Goal: Task Accomplishment & Management: Use online tool/utility

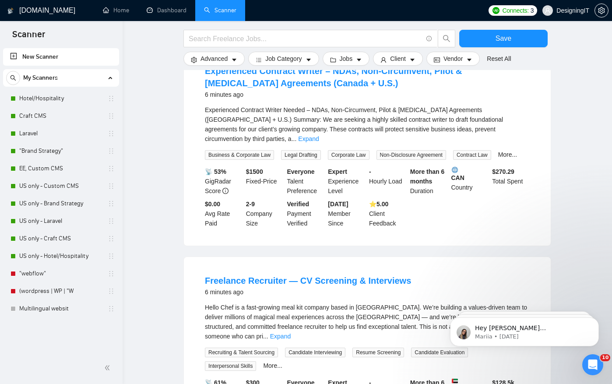
scroll to position [116, 0]
click at [265, 284] on link "Freelance Recruiter — CV Screening & Interviews" at bounding box center [308, 281] width 206 height 10
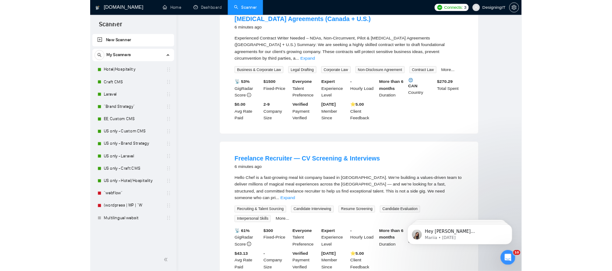
scroll to position [0, 0]
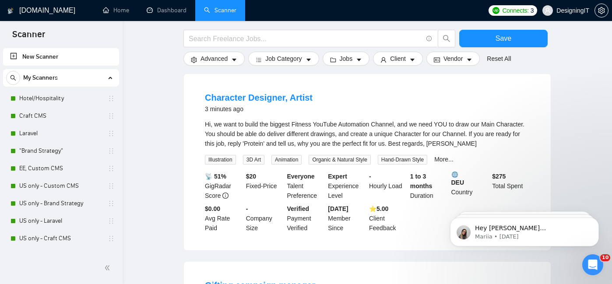
scroll to position [267, 0]
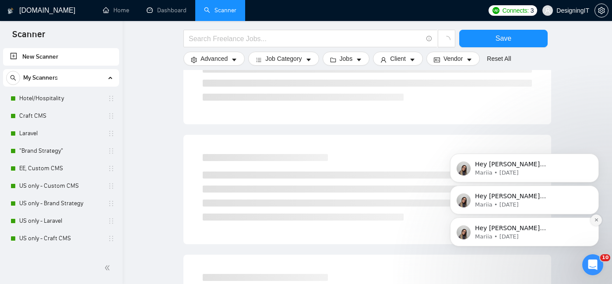
click at [596, 220] on icon "Dismiss notification" at bounding box center [596, 220] width 3 height 3
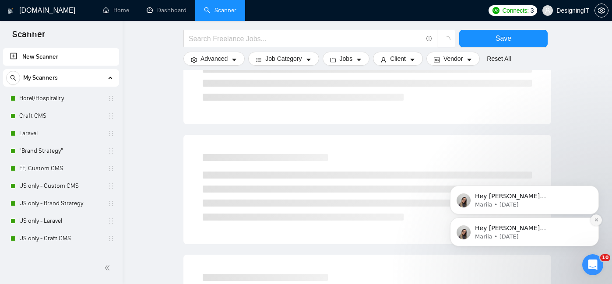
click at [595, 222] on icon "Dismiss notification" at bounding box center [597, 220] width 5 height 5
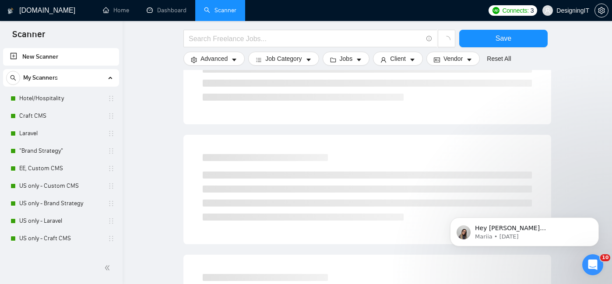
click at [595, 222] on icon "Dismiss notification" at bounding box center [597, 221] width 4 height 4
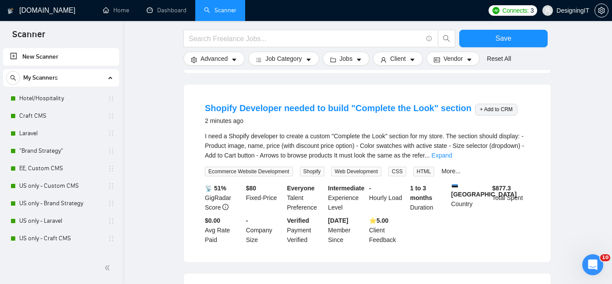
click at [485, 116] on button "+ Add to CRM" at bounding box center [496, 110] width 42 height 12
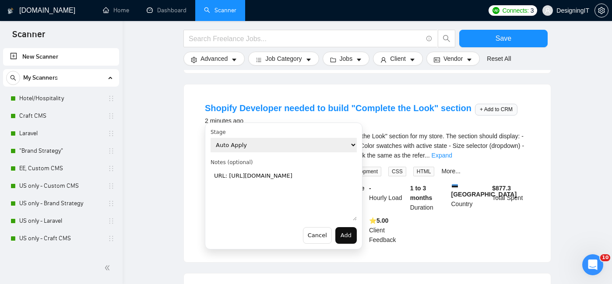
click at [230, 145] on select "Auto Apply Evaluate Manually Apply Not a Fit Applied In communication Lost Won" at bounding box center [284, 145] width 146 height 14
select select "626b956b-a46a-419e-970f-a9021ce71640"
click at [211, 138] on select "Auto Apply Evaluate Manually Apply Not a Fit Applied In communication Lost Won" at bounding box center [284, 145] width 146 height 14
click at [242, 196] on textarea "URL: [URL][DOMAIN_NAME]" at bounding box center [284, 194] width 146 height 53
type textarea "URL: [URL][DOMAIN_NAME] teting note"
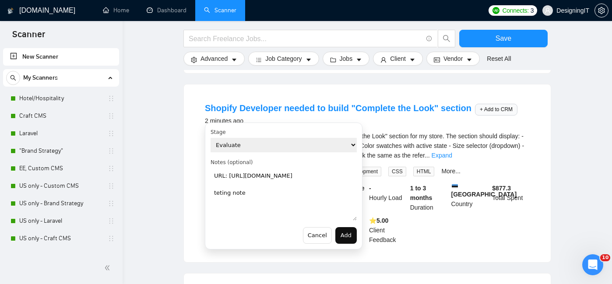
click at [350, 237] on button "Add" at bounding box center [346, 235] width 21 height 17
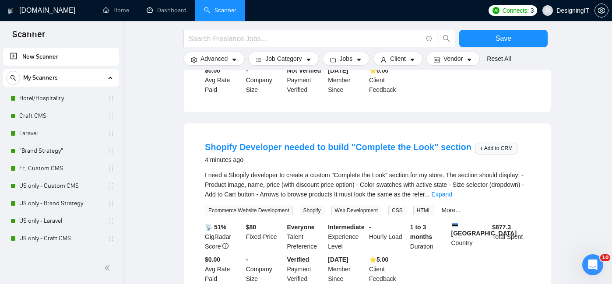
scroll to position [230, 0]
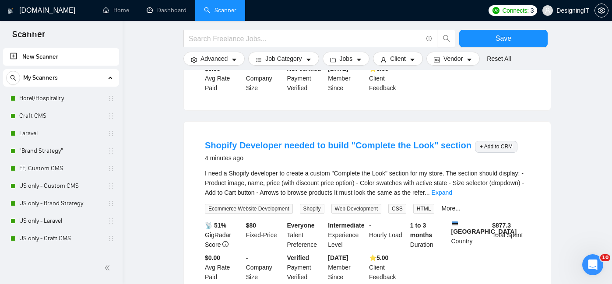
click at [483, 153] on button "+ Add to CRM" at bounding box center [496, 147] width 42 height 12
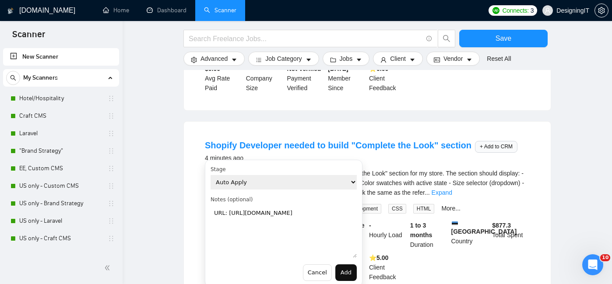
click at [271, 184] on select "Auto Apply Evaluate Manually Apply Not a Fit Applied In communication Lost Won" at bounding box center [284, 182] width 146 height 14
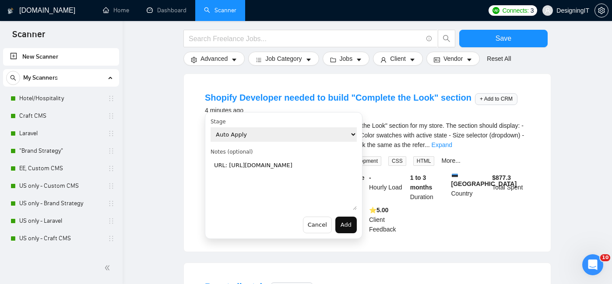
scroll to position [288, 0]
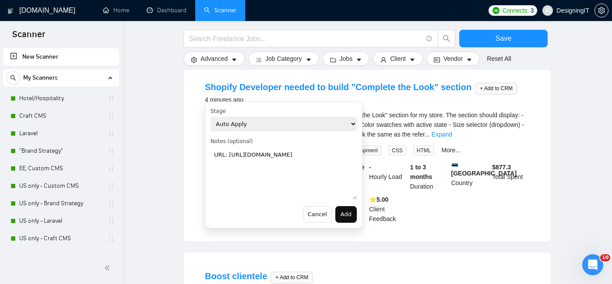
click at [278, 120] on select "Auto Apply Evaluate Manually Apply Not a Fit Applied In communication Lost Won" at bounding box center [284, 124] width 146 height 14
select select "2ad9cf20-6e23-41ce-b4ab-772c96590f8d"
click at [211, 117] on select "Auto Apply Evaluate Manually Apply Not a Fit Applied In communication Lost Won" at bounding box center [284, 124] width 146 height 14
click at [244, 189] on textarea "URL: [URL][DOMAIN_NAME]" at bounding box center [284, 173] width 146 height 53
type textarea "URL: [URL][DOMAIN_NAME] really greart, .. note"
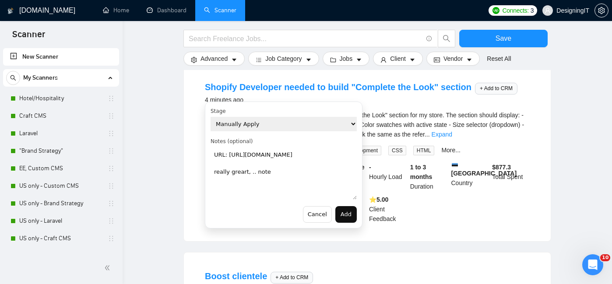
click at [350, 217] on button "Add" at bounding box center [346, 214] width 21 height 17
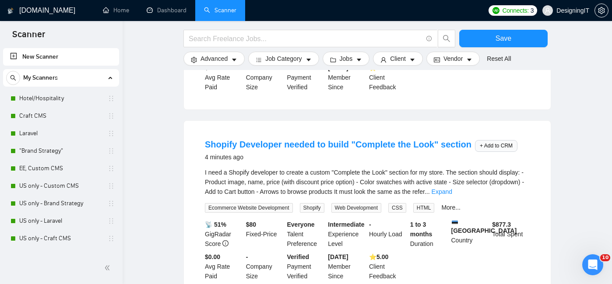
scroll to position [229, 0]
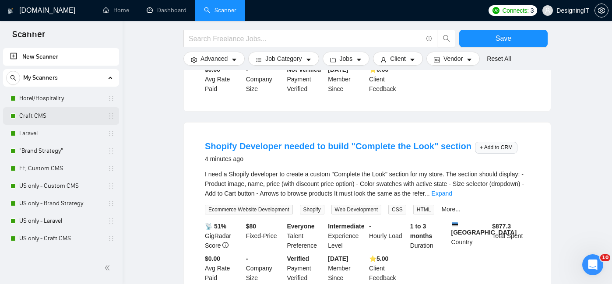
click at [30, 117] on link "Craft CMS" at bounding box center [60, 116] width 83 height 18
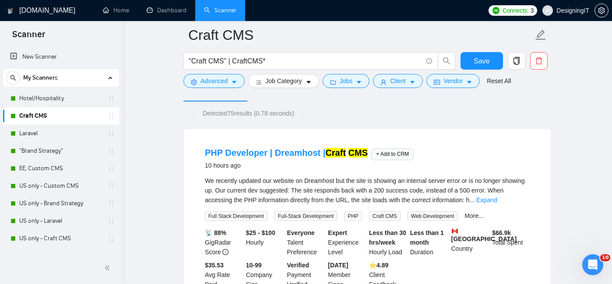
scroll to position [68, 0]
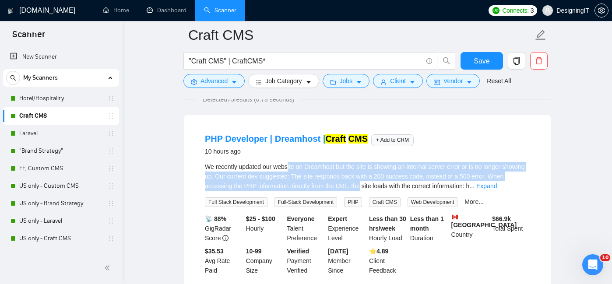
drag, startPoint x: 295, startPoint y: 169, endPoint x: 383, endPoint y: 185, distance: 89.5
click at [383, 185] on span "We recently updated our website on Dreamhost but the site is showing an interna…" at bounding box center [365, 176] width 320 height 26
click at [388, 142] on button "+ Add to CRM" at bounding box center [393, 140] width 42 height 12
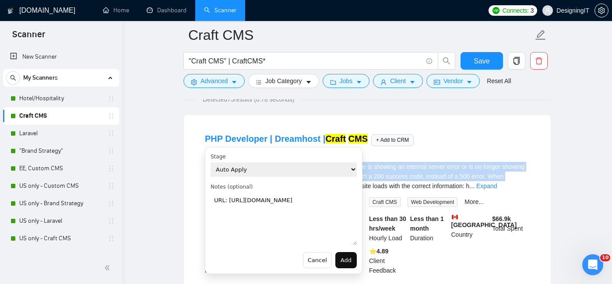
click at [226, 173] on select "Auto Apply Evaluate Manually Apply Not a Fit Applied In communication Lost Won" at bounding box center [284, 170] width 146 height 14
click at [211, 163] on select "Auto Apply Evaluate Manually Apply Not a Fit Applied In communication Lost Won" at bounding box center [284, 170] width 146 height 14
click at [229, 169] on select "Auto Apply Evaluate Manually Apply Not a Fit Applied In communication Lost Won" at bounding box center [284, 170] width 146 height 14
select select "2ad9cf20-6e23-41ce-b4ab-772c96590f8d"
click at [211, 163] on select "Auto Apply Evaluate Manually Apply Not a Fit Applied In communication Lost Won" at bounding box center [284, 170] width 146 height 14
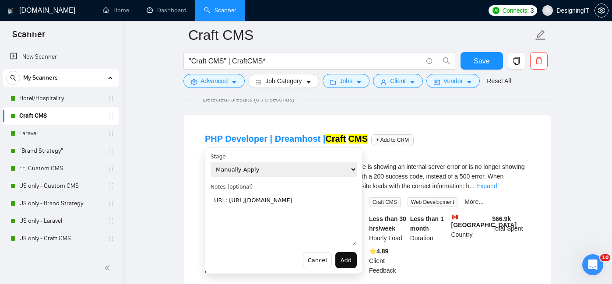
click at [241, 220] on textarea "URL: [URL][DOMAIN_NAME]" at bounding box center [284, 219] width 146 height 53
type textarea "URL: [URL][DOMAIN_NAME] extra notes"
click at [342, 258] on button "Add" at bounding box center [346, 260] width 21 height 17
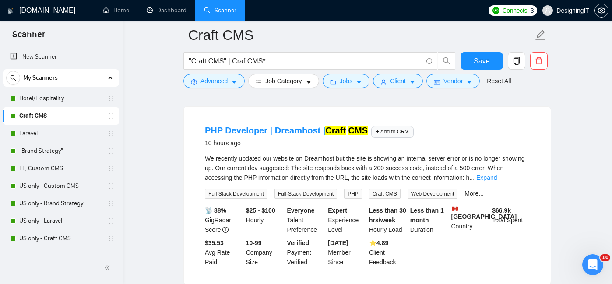
scroll to position [0, 0]
